Goal: Navigation & Orientation: Understand site structure

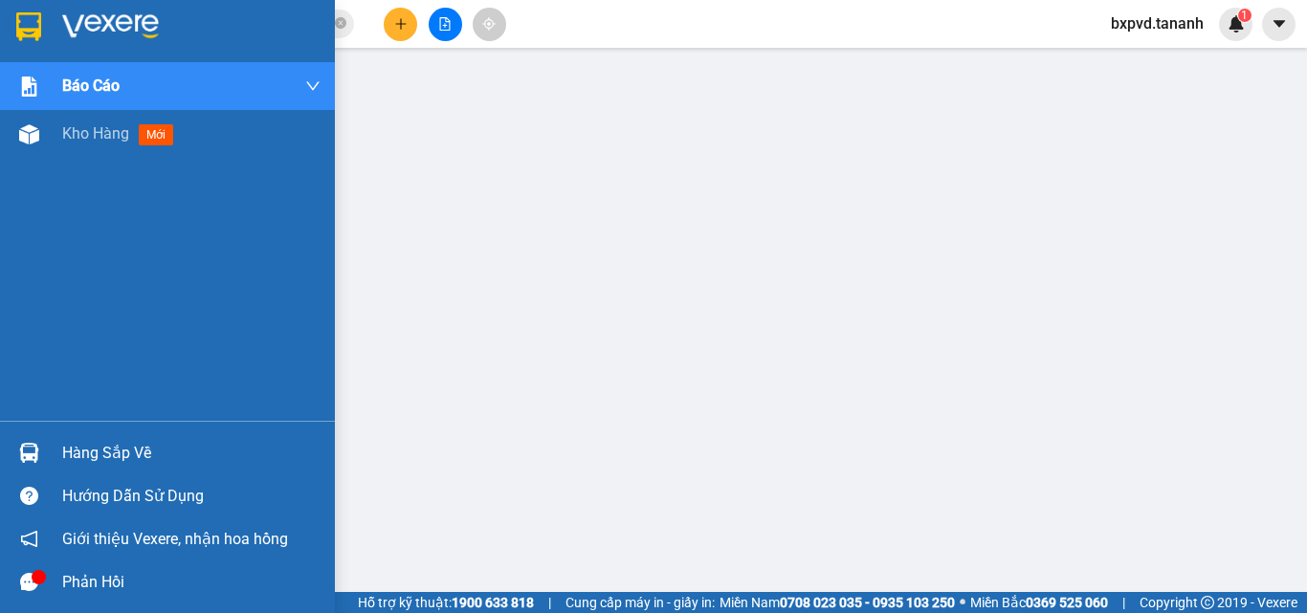
click at [33, 12] on img at bounding box center [28, 26] width 25 height 29
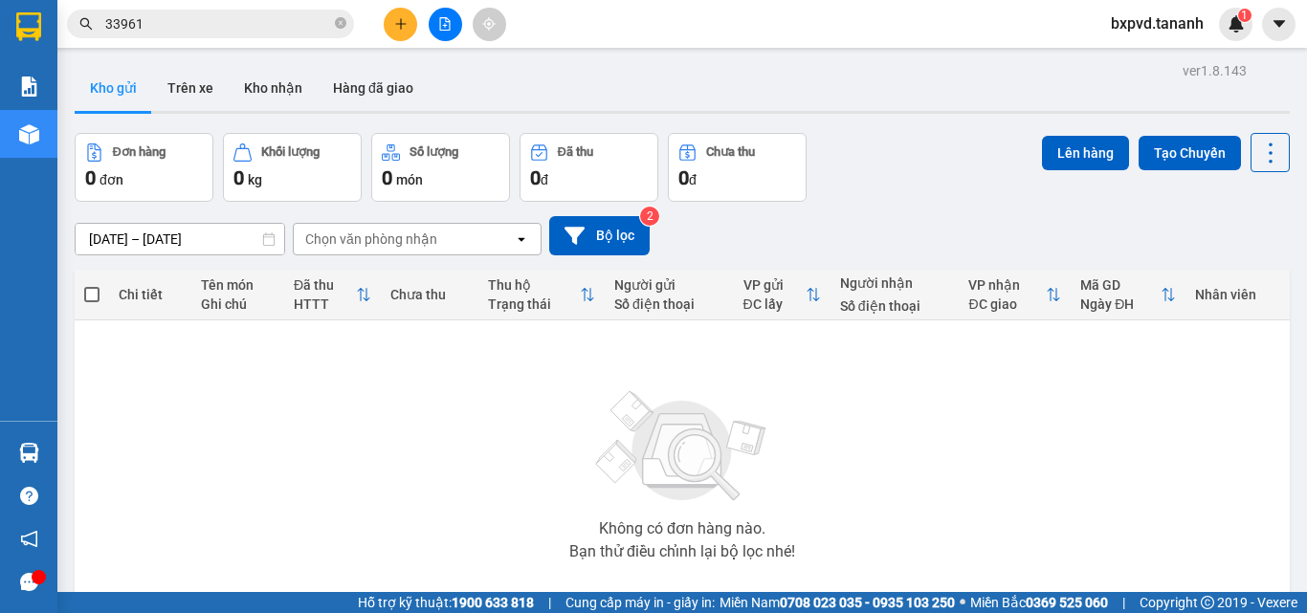
click at [777, 274] on th "VP gửi ĐC lấy" at bounding box center [782, 295] width 97 height 51
click at [929, 296] on div "Người nhận Số điện thoại" at bounding box center [895, 294] width 110 height 38
click at [1025, 285] on div "VP nhận" at bounding box center [1006, 284] width 77 height 15
click at [1133, 296] on div "Mã GD Ngày ĐH" at bounding box center [1120, 294] width 80 height 34
click at [356, 311] on div "Đã thu HTTT" at bounding box center [332, 294] width 77 height 38
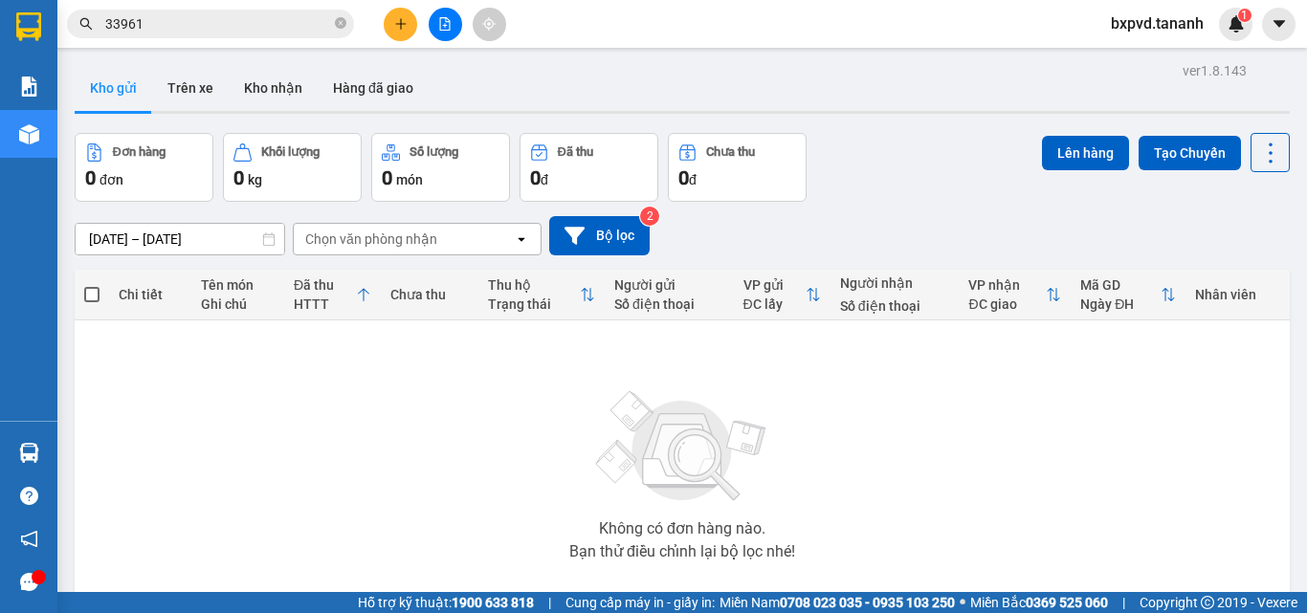
click at [579, 303] on div "Thu hộ Trạng thái" at bounding box center [541, 294] width 107 height 38
click at [806, 299] on icon at bounding box center [812, 294] width 12 height 13
